Goal: Information Seeking & Learning: Learn about a topic

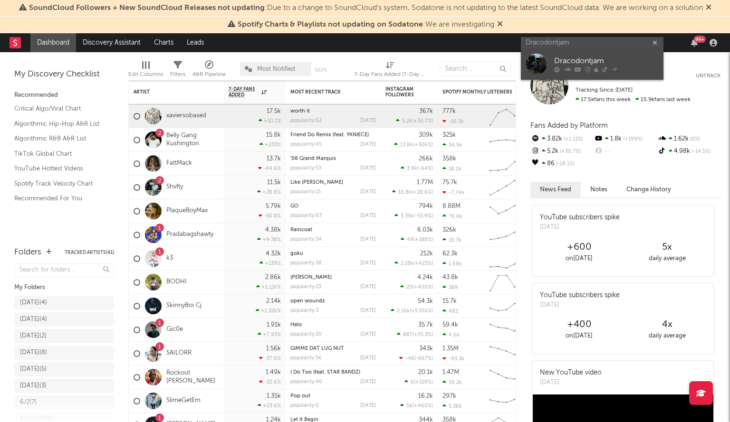
type input "Dracodontjam"
click at [530, 61] on div at bounding box center [536, 64] width 21 height 21
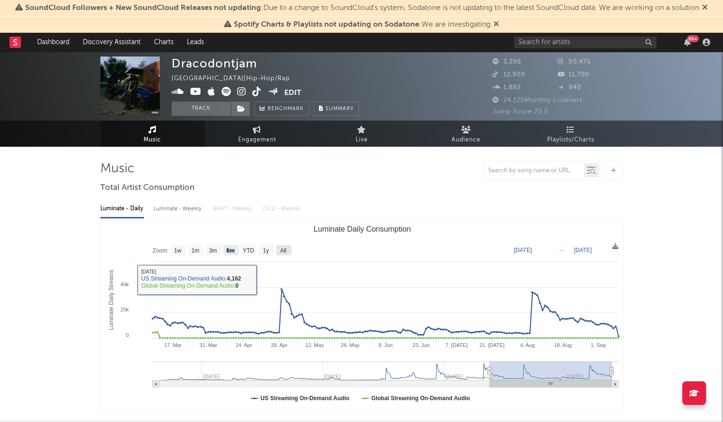
click at [276, 250] on rect "Luminate Daily Consumption" at bounding box center [283, 250] width 15 height 10
select select "All"
type input "2023-10-29"
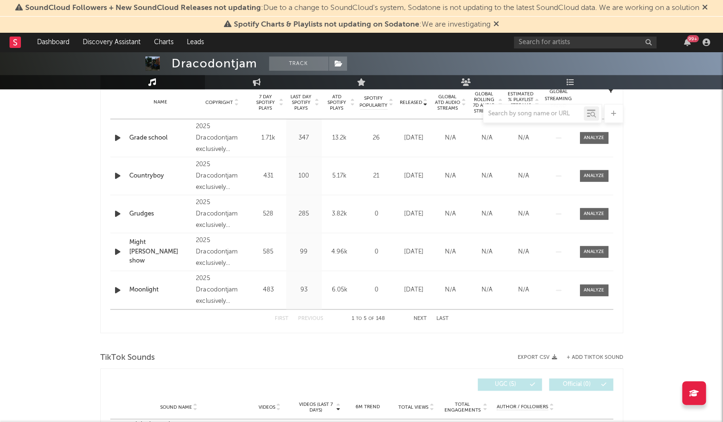
scroll to position [399, 0]
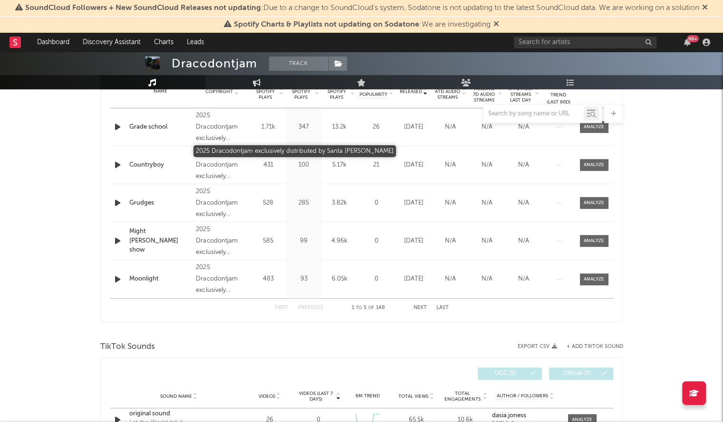
click at [214, 139] on div "2025 Dracodontjam exclusively distributed by Santa Anna" at bounding box center [222, 127] width 52 height 34
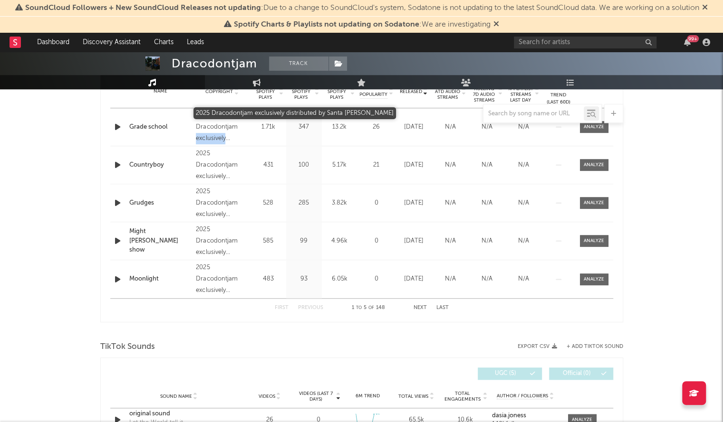
click at [214, 139] on div "2025 Dracodontjam exclusively distributed by Santa Anna" at bounding box center [222, 127] width 52 height 34
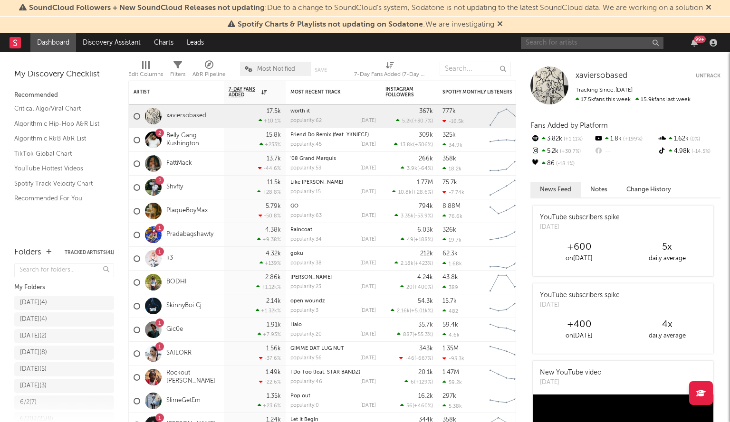
click at [545, 43] on input "text" at bounding box center [592, 43] width 143 height 12
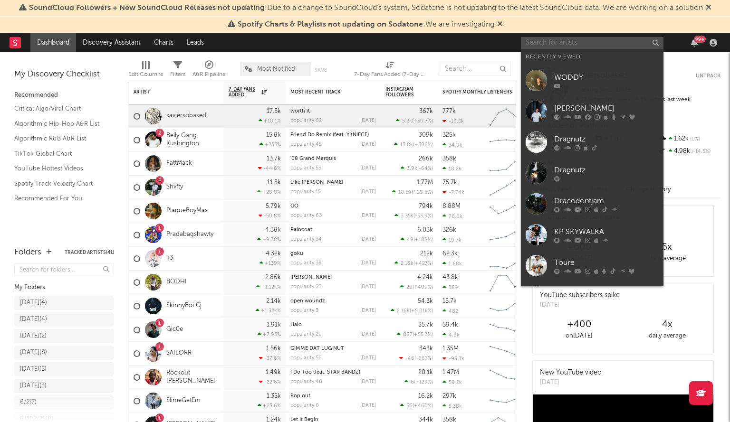
paste input "noevdv"
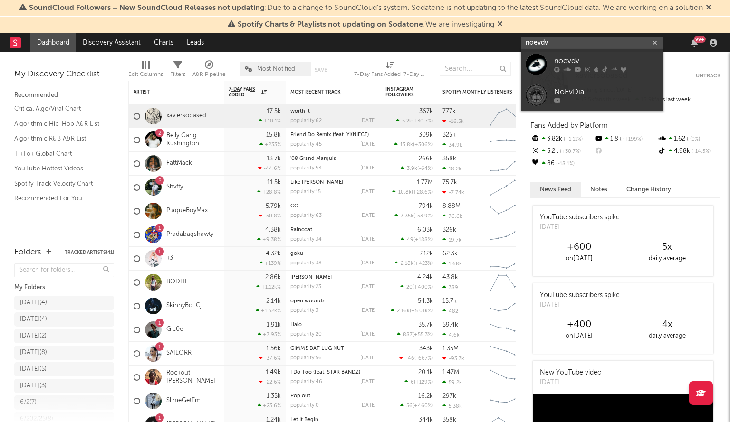
type input "noevdv"
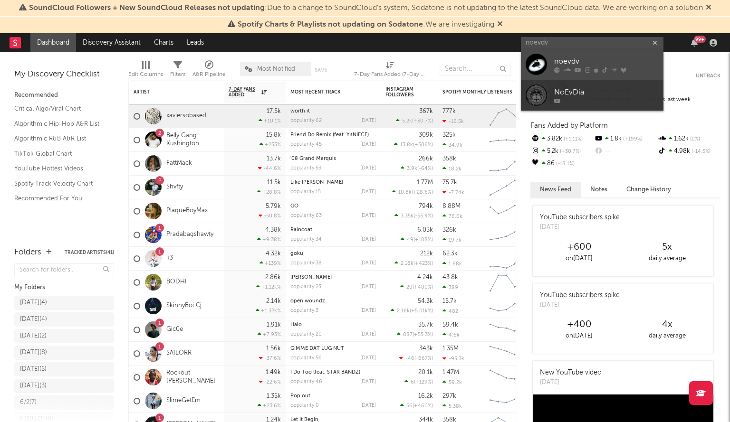
click at [535, 55] on div at bounding box center [536, 64] width 21 height 21
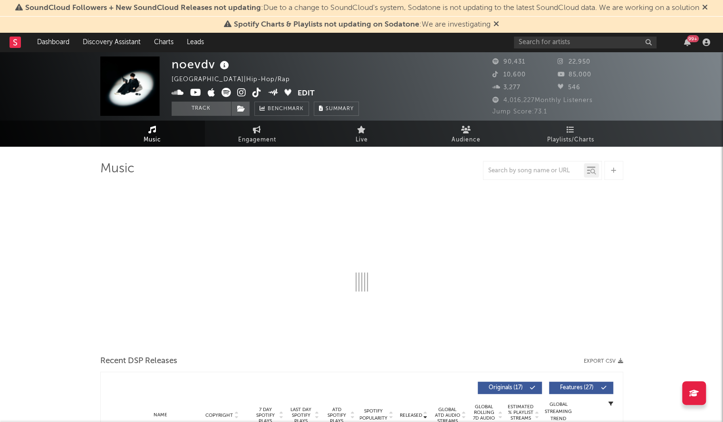
select select "6m"
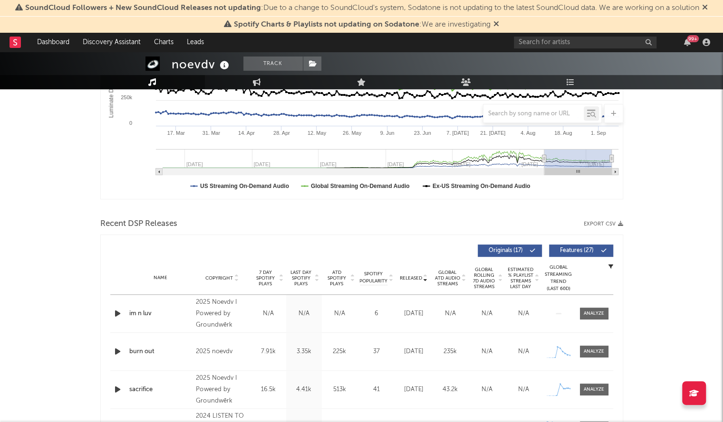
scroll to position [268, 0]
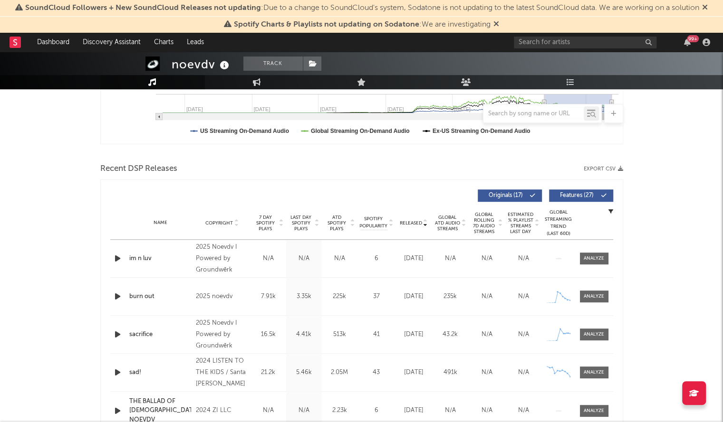
click at [412, 218] on div "Name Copyright Label Album Names Composer Names 7 Day Spotify Plays Last Day Sp…" at bounding box center [361, 223] width 503 height 33
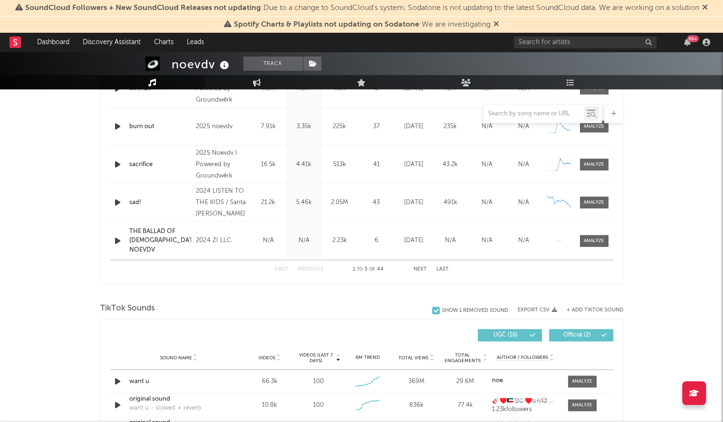
scroll to position [438, 0]
click at [415, 267] on button "Next" at bounding box center [419, 269] width 13 height 5
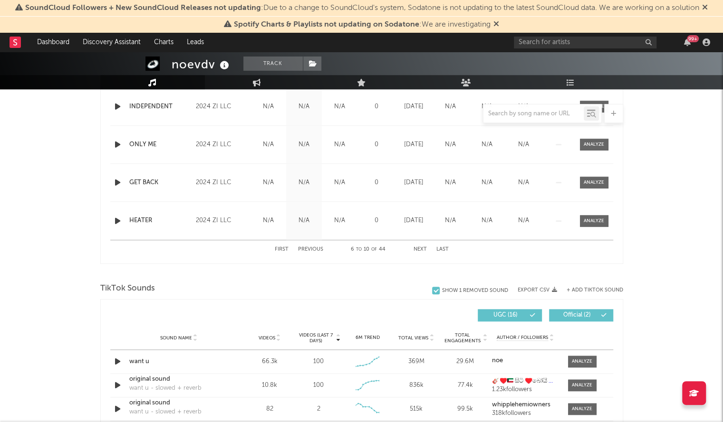
scroll to position [469, 0]
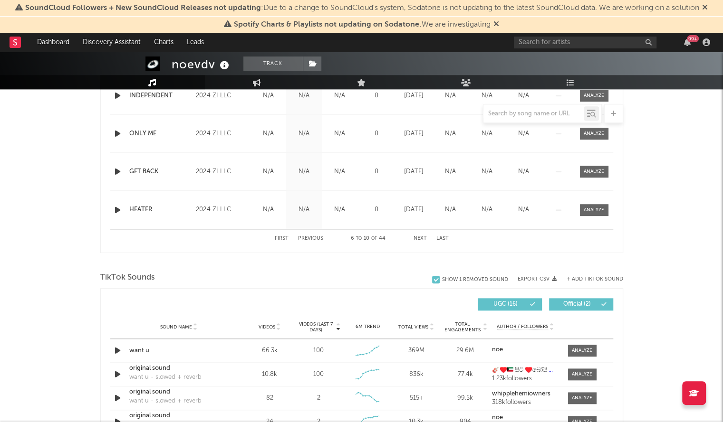
click at [316, 237] on button "Previous" at bounding box center [310, 238] width 25 height 5
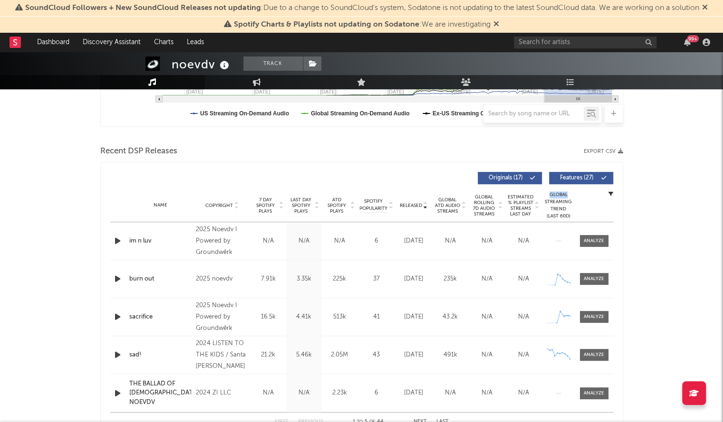
scroll to position [291, 0]
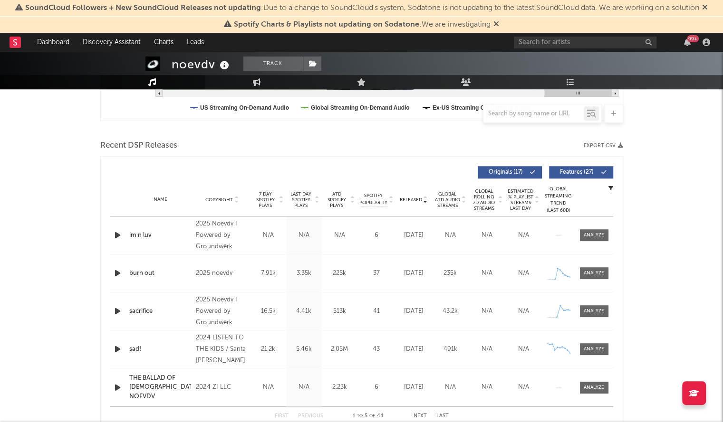
click at [216, 245] on div "2025 Noevdv I Powered by Groundwērk" at bounding box center [222, 236] width 52 height 34
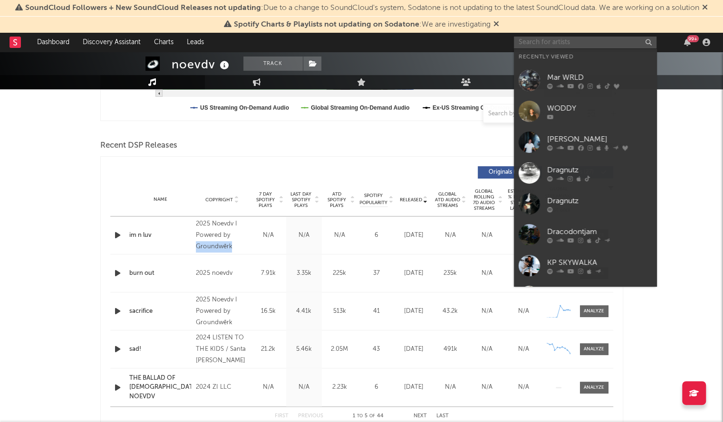
click at [553, 44] on input "text" at bounding box center [585, 43] width 143 height 12
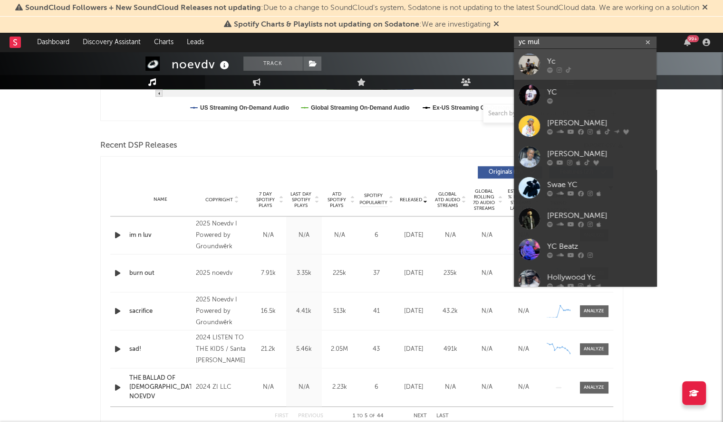
type input "yc mul"
click at [528, 57] on div at bounding box center [528, 64] width 21 height 21
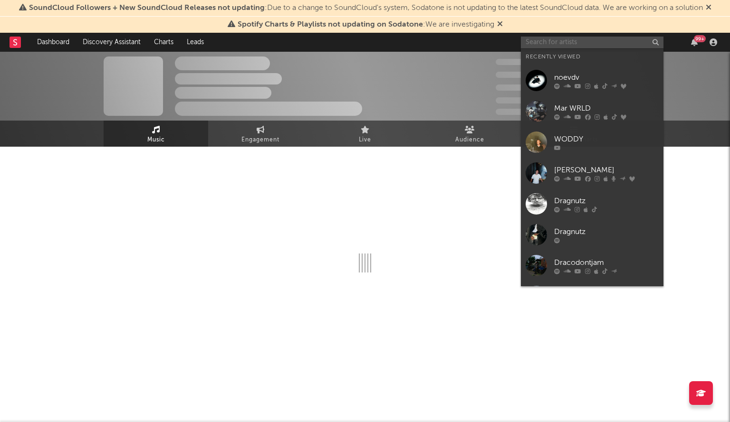
click at [546, 43] on input "text" at bounding box center [592, 43] width 143 height 12
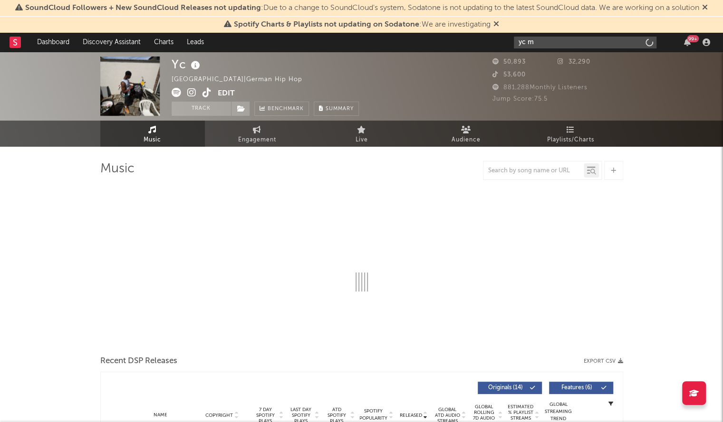
type input "yc mu"
select select "6m"
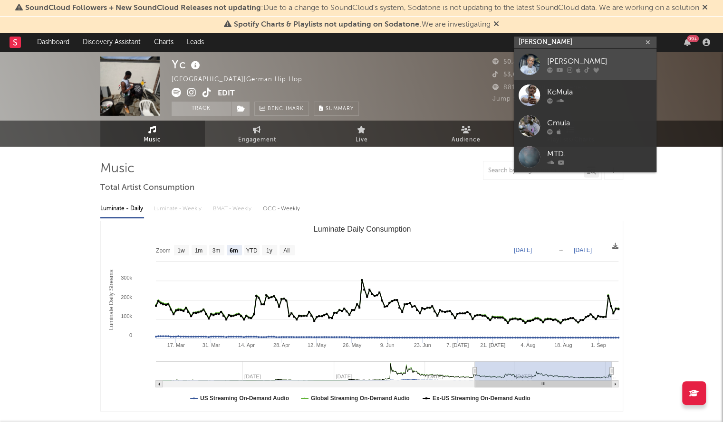
type input "[PERSON_NAME]"
click at [543, 55] on link "[PERSON_NAME]" at bounding box center [585, 64] width 143 height 31
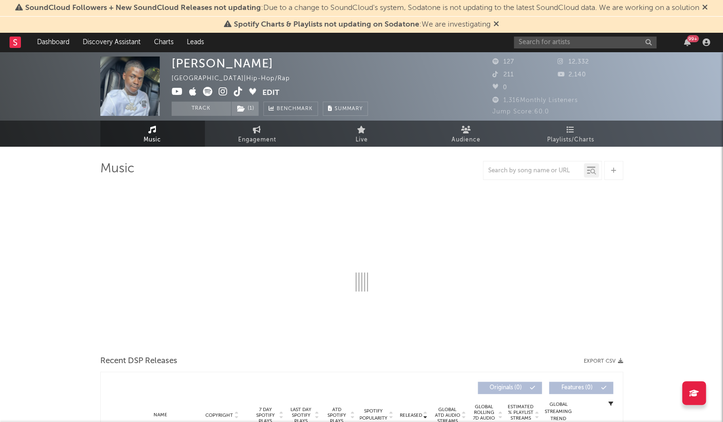
select select "6m"
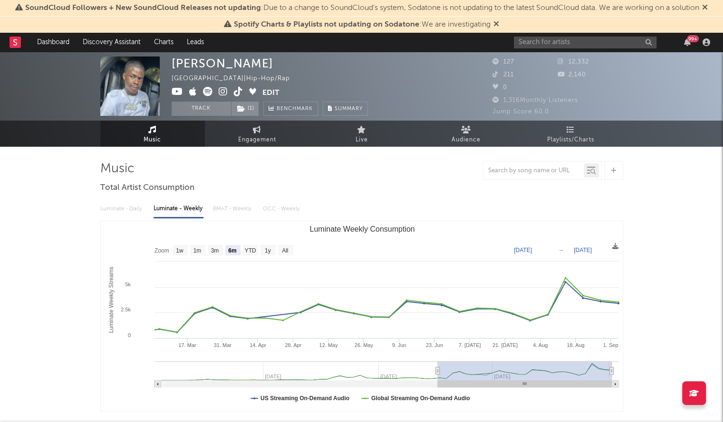
scroll to position [11, 0]
